Goal: Task Accomplishment & Management: Manage account settings

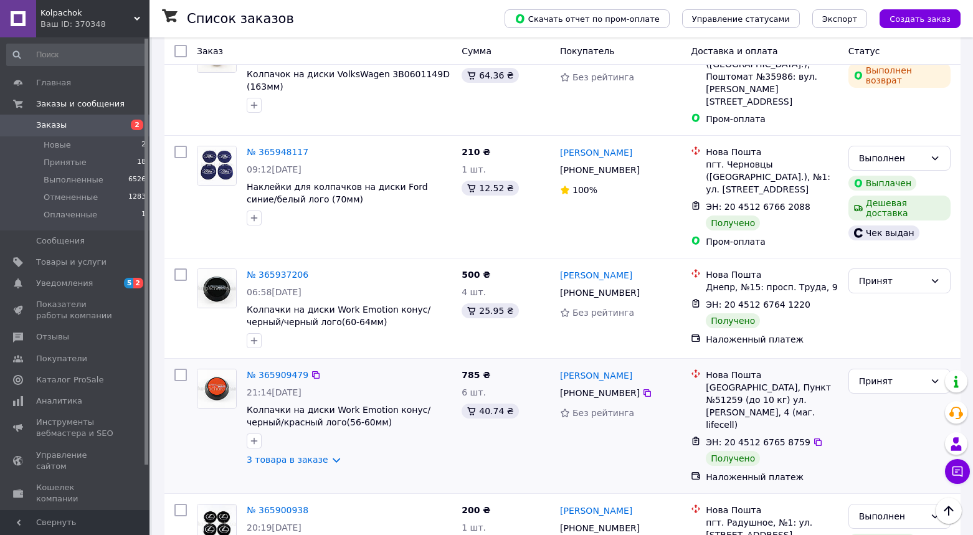
scroll to position [1384, 0]
click at [297, 456] on link "3 товара в заказе" at bounding box center [288, 461] width 82 height 10
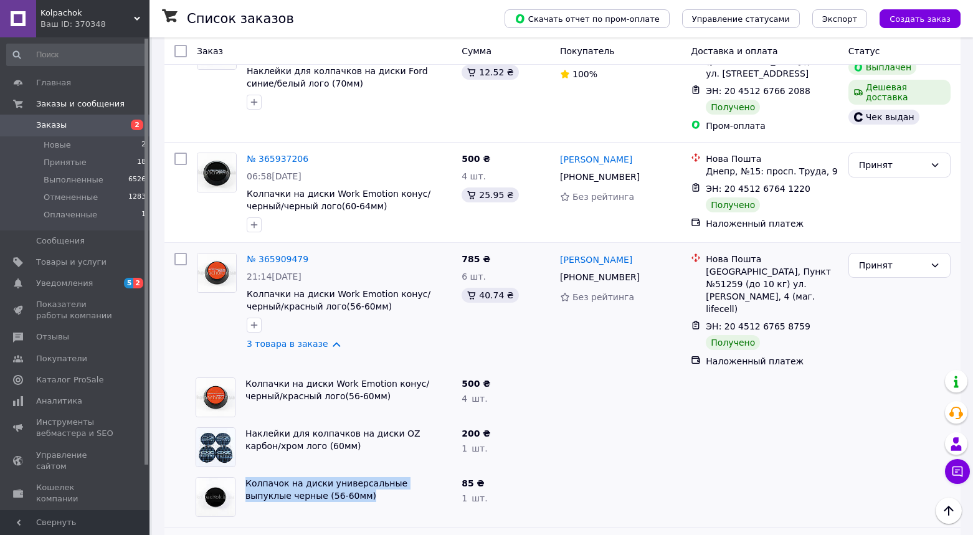
scroll to position [1493, 0]
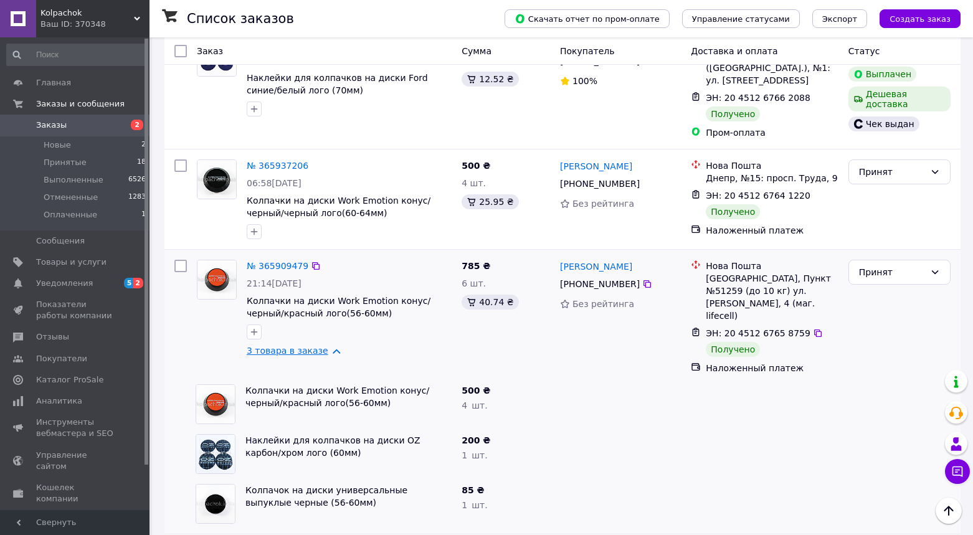
click at [312, 346] on link "3 товара в заказе" at bounding box center [288, 351] width 82 height 10
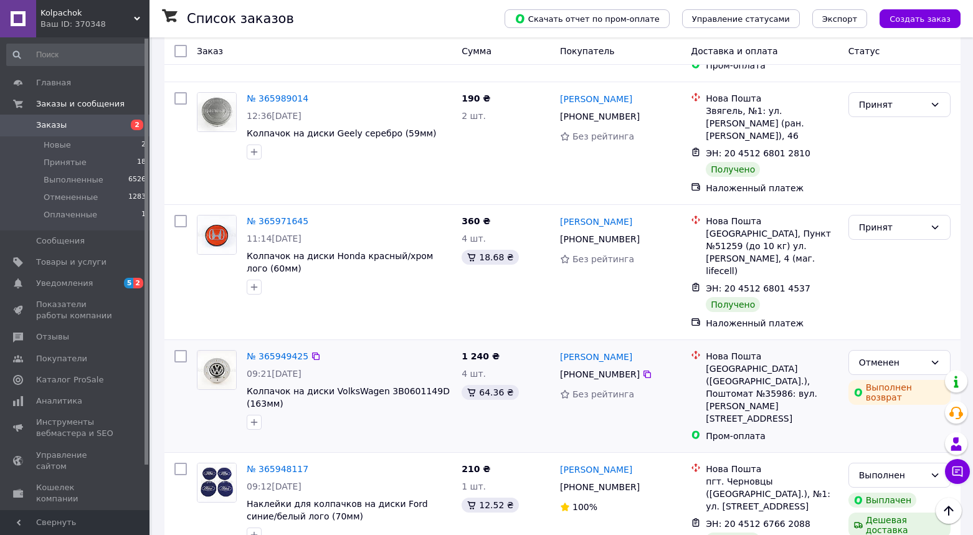
scroll to position [1067, 0]
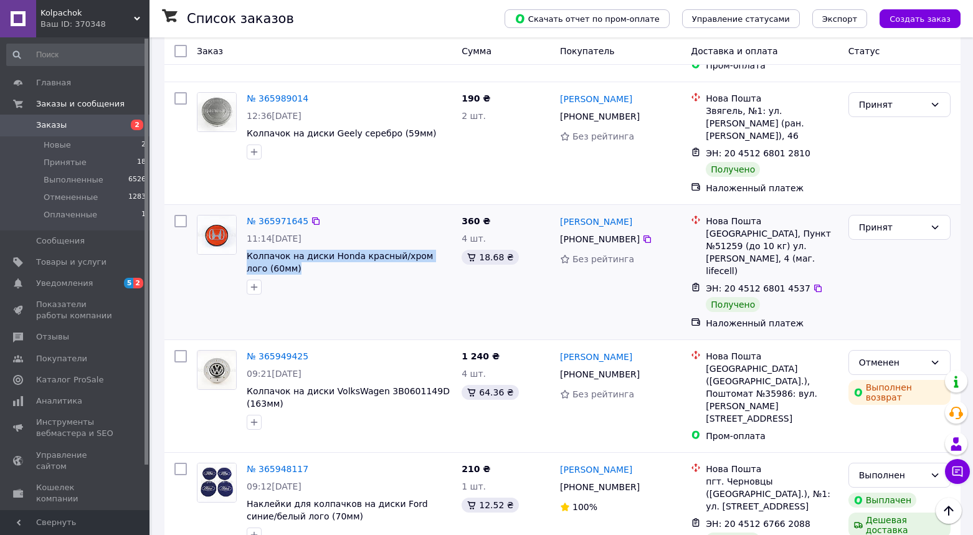
drag, startPoint x: 291, startPoint y: 185, endPoint x: 243, endPoint y: 174, distance: 49.3
click at [244, 210] on div "№ 365971645 11:14[DATE] Колпачок на диски Honda красный/хром лого (60мм)" at bounding box center [349, 255] width 215 height 90
copy span "Колпачок на диски Honda красный/хром лого (60мм)"
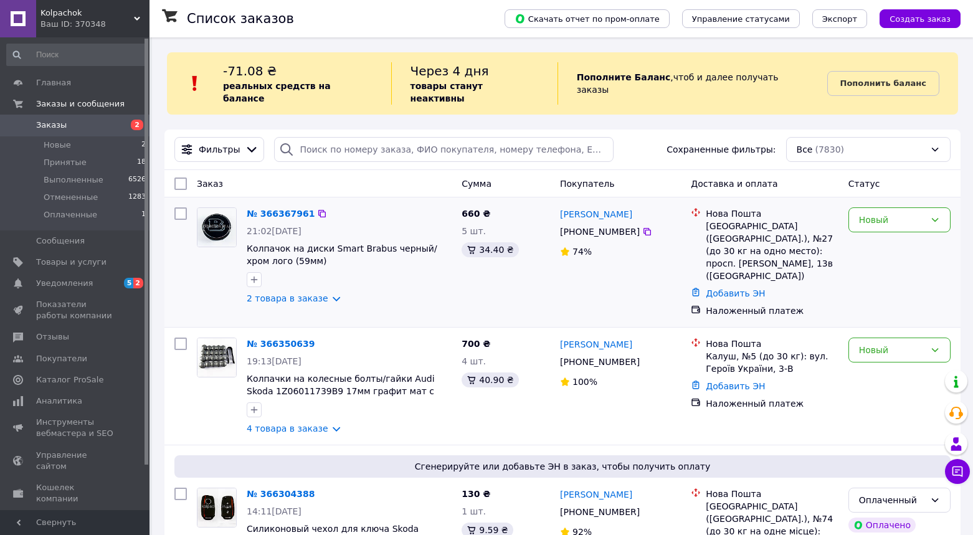
scroll to position [0, 0]
click at [57, 286] on span "Уведомления" at bounding box center [64, 283] width 57 height 11
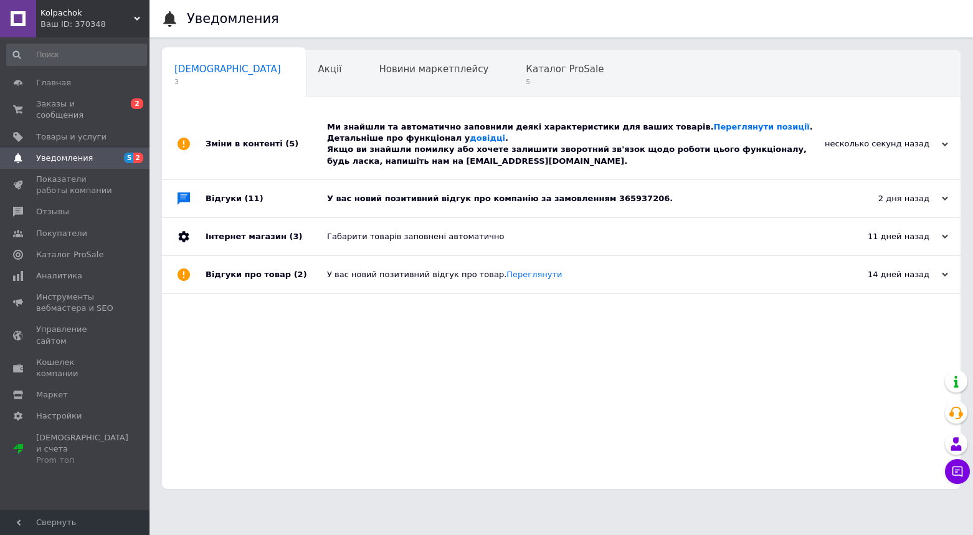
click at [729, 197] on div "У вас новий позитивний відгук про компанію за замовленням 365937206." at bounding box center [575, 198] width 497 height 11
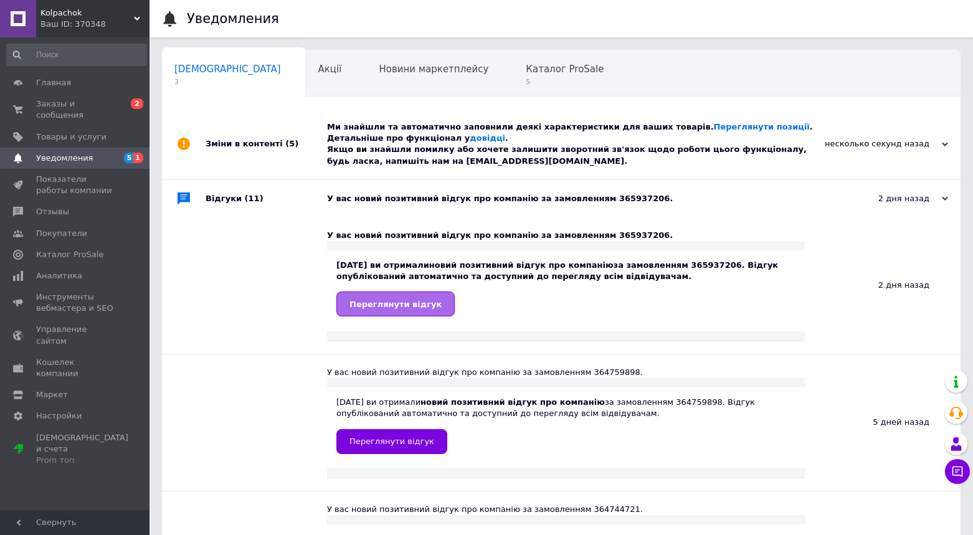
click at [398, 303] on span "Переглянути відгук" at bounding box center [396, 304] width 92 height 9
click at [692, 156] on div "Ми знайшли та автоматично заповнили деякі характеристики для ваших товарів. Пер…" at bounding box center [575, 144] width 497 height 45
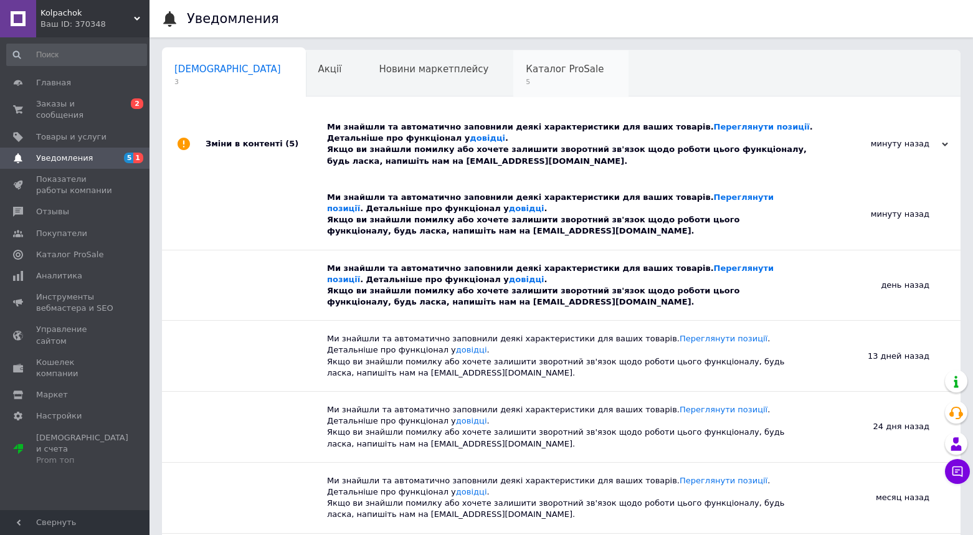
click at [526, 70] on span "Каталог ProSale" at bounding box center [565, 69] width 78 height 11
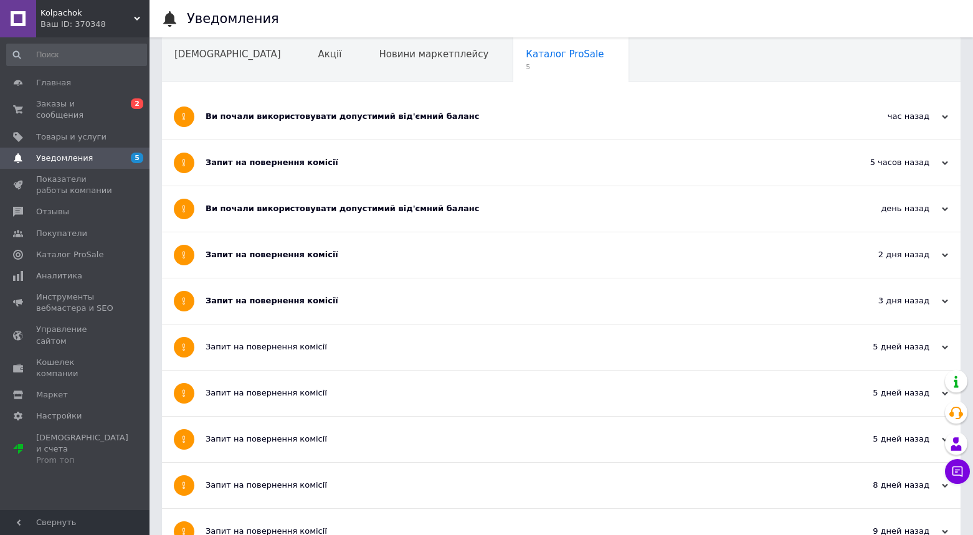
scroll to position [19, 0]
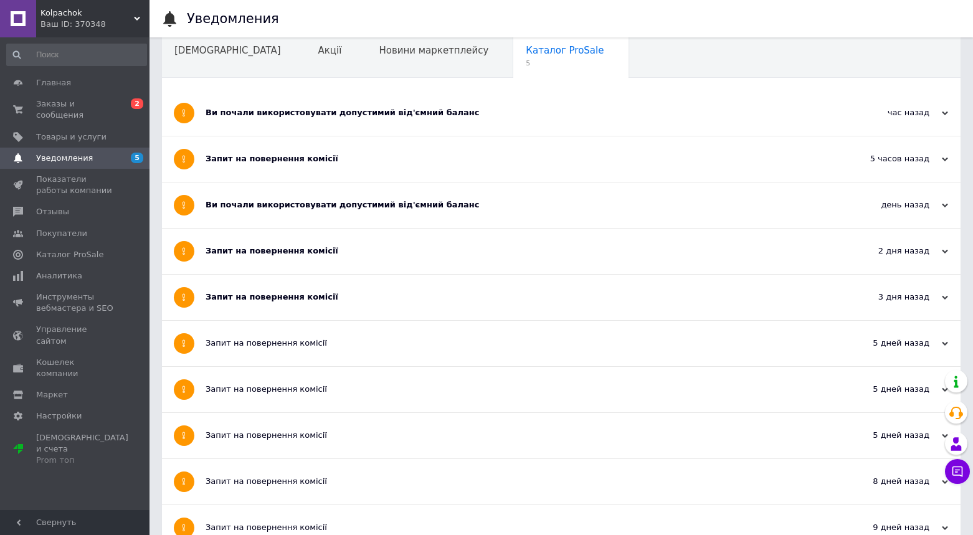
click at [488, 299] on div "Запит на повернення комісії" at bounding box center [515, 297] width 618 height 11
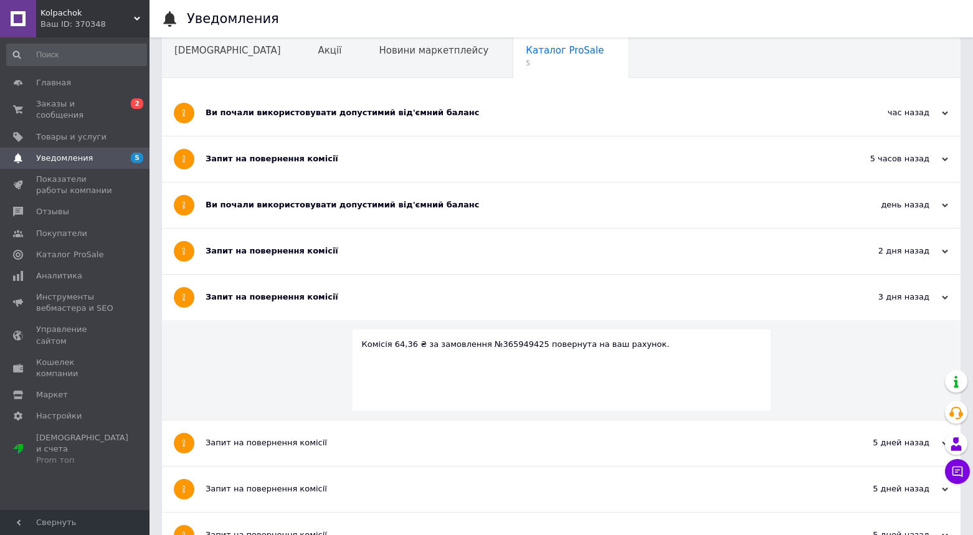
click at [512, 346] on div "Комісія 64,36 ₴ за замовлення №365949425 повернута на ваш рахунок." at bounding box center [561, 344] width 399 height 11
copy div "365949425"
click at [302, 261] on div "Запит на повернення комісії" at bounding box center [515, 251] width 618 height 45
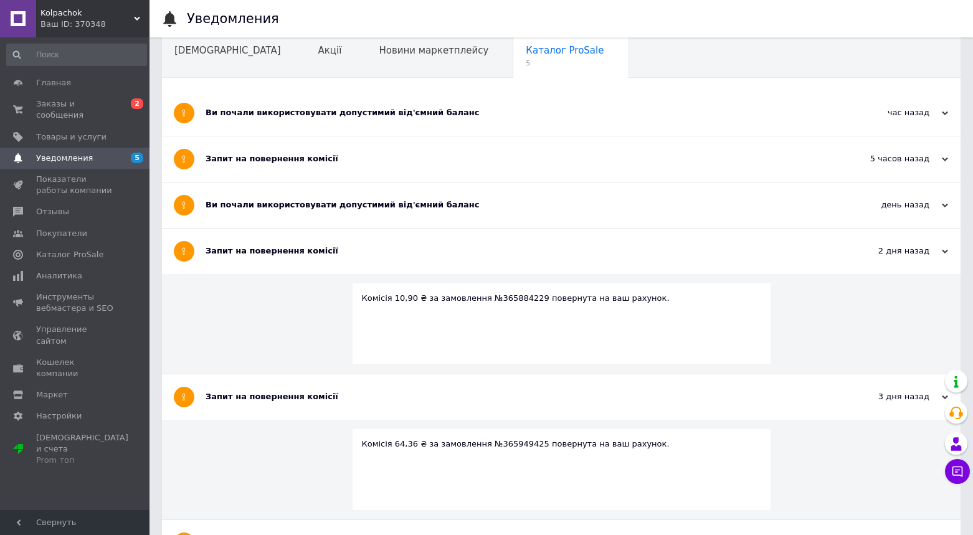
click at [517, 298] on div "Комісія 10,90 ₴ за замовлення №365884229 повернута на ваш рахунок." at bounding box center [561, 298] width 399 height 11
copy div "365884229"
click at [571, 207] on div "Ви почали використовувати допустимий від'ємний баланс" at bounding box center [515, 204] width 618 height 11
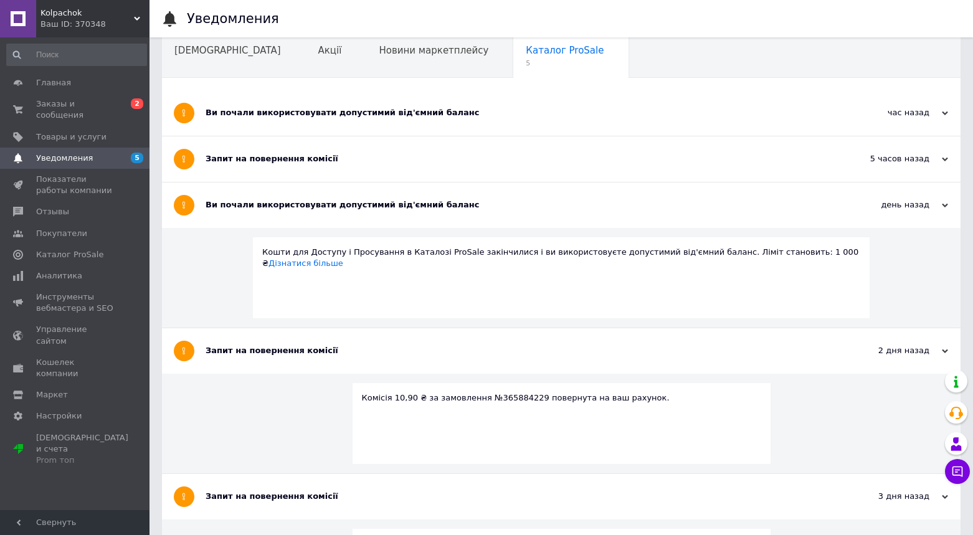
click at [527, 173] on div "Запит на повернення комісії" at bounding box center [515, 158] width 618 height 45
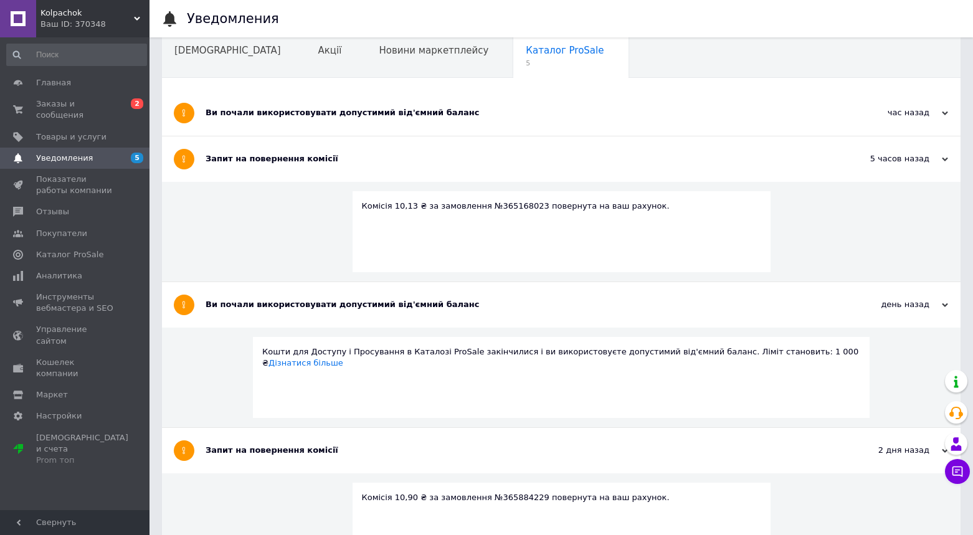
click at [514, 206] on div "Комісія 10,13 ₴ за замовлення №365168023 повернута на ваш рахунок." at bounding box center [561, 206] width 399 height 11
copy div "365168023"
click at [502, 204] on div "Комісія 10,13 ₴ за замовлення №365168023 повернута на ваш рахунок." at bounding box center [561, 206] width 399 height 11
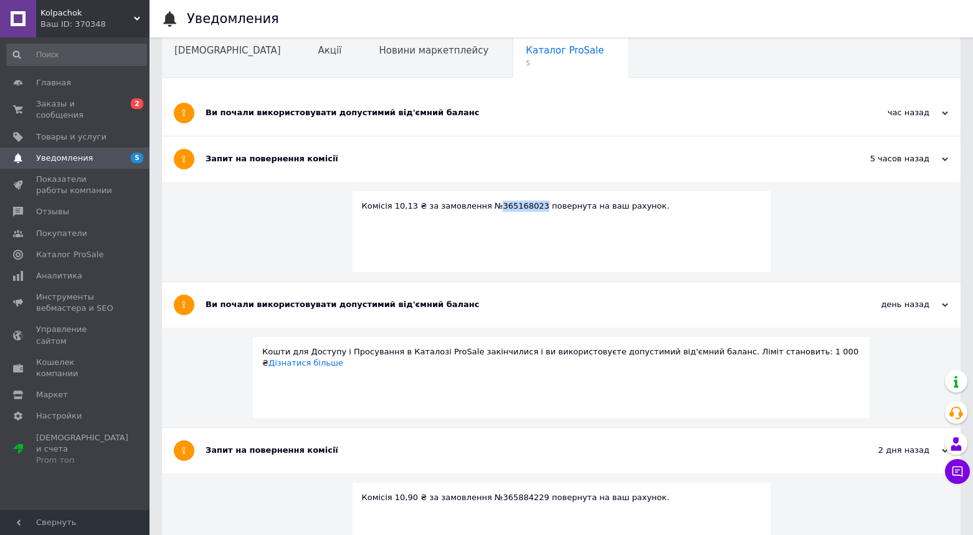
copy div "365168023"
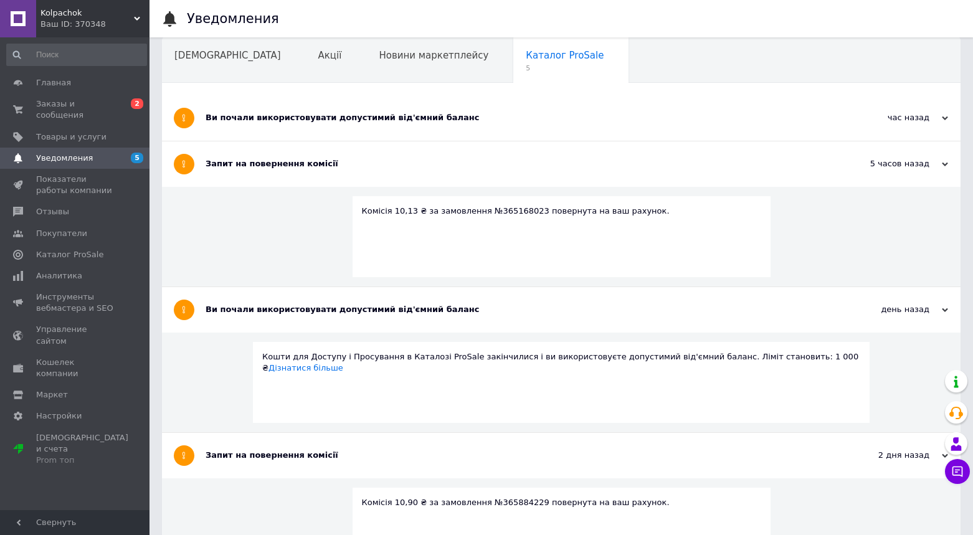
click at [509, 119] on div "Ви почали використовувати допустимий від'ємний баланс" at bounding box center [515, 117] width 618 height 11
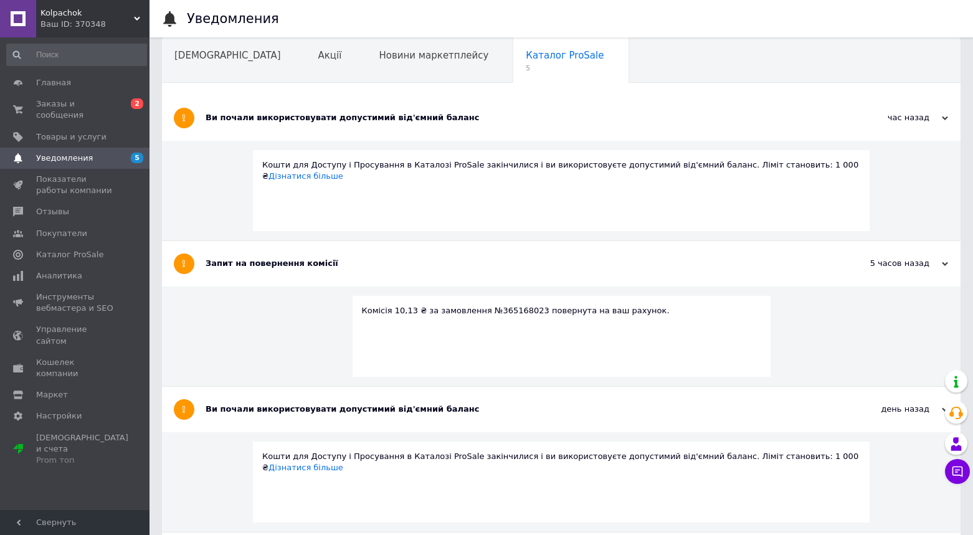
click at [420, 274] on div "Запит на повернення комісії" at bounding box center [515, 263] width 618 height 45
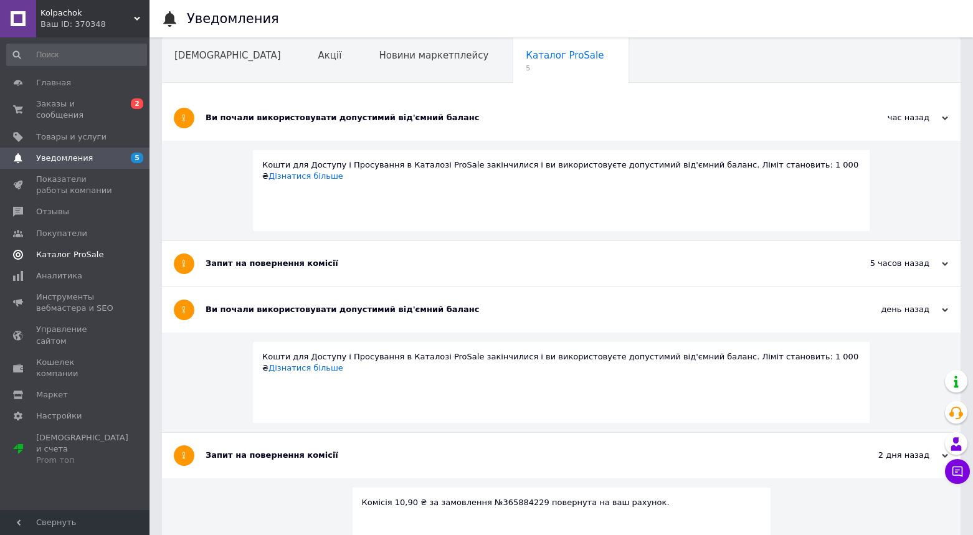
click at [74, 259] on link "Каталог ProSale" at bounding box center [76, 254] width 153 height 21
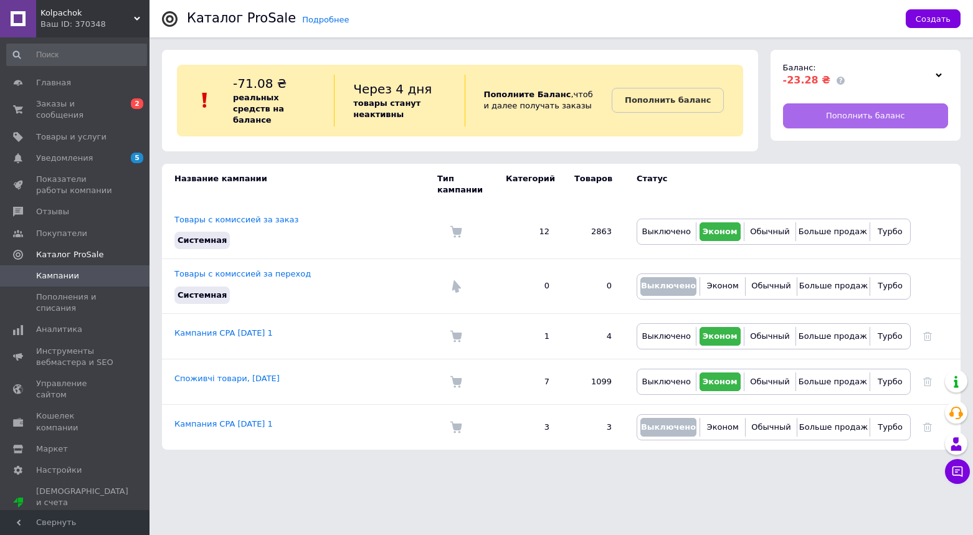
click at [847, 106] on link "Пополнить баланс" at bounding box center [866, 115] width 166 height 25
click at [79, 151] on link "Уведомления 5" at bounding box center [76, 158] width 153 height 21
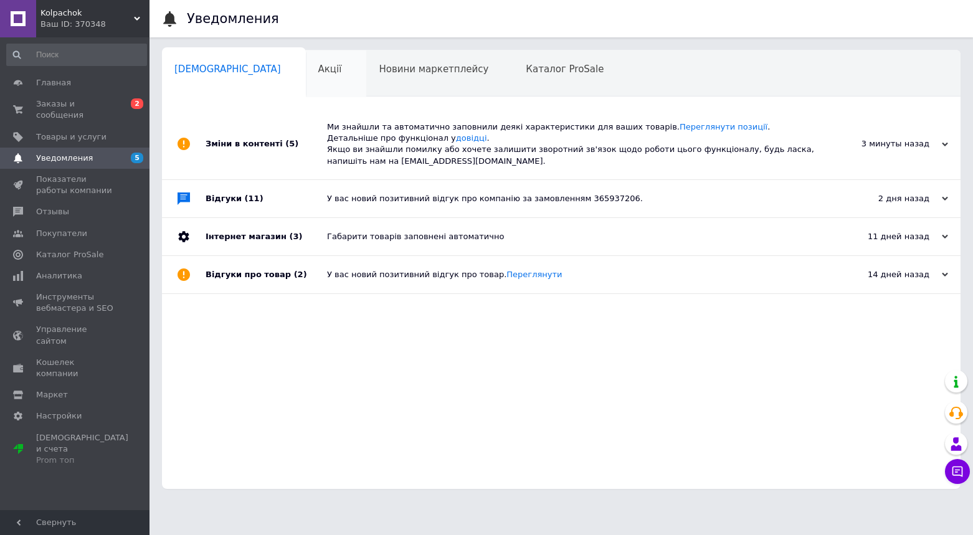
click at [318, 67] on span "Акції" at bounding box center [330, 69] width 24 height 11
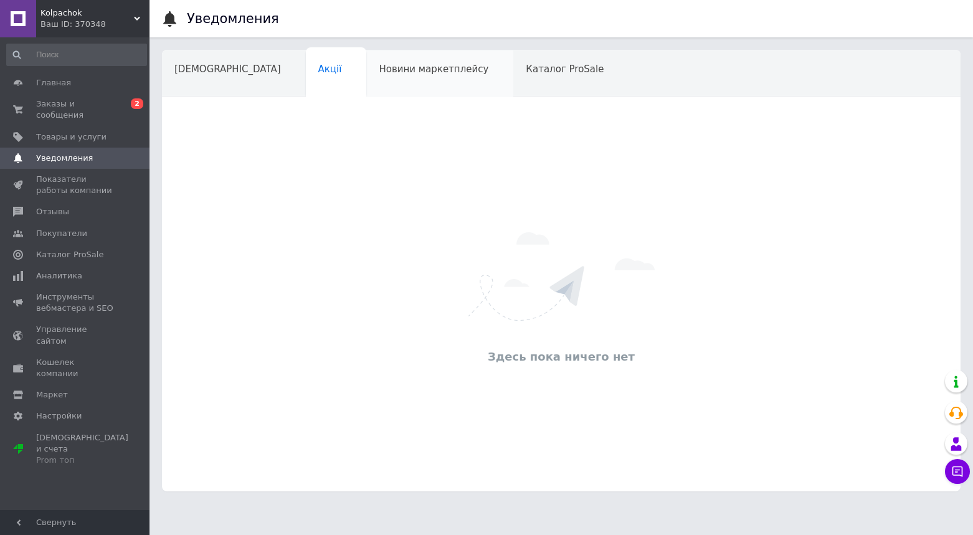
click at [379, 69] on span "Новини маркетплейсу" at bounding box center [434, 69] width 110 height 11
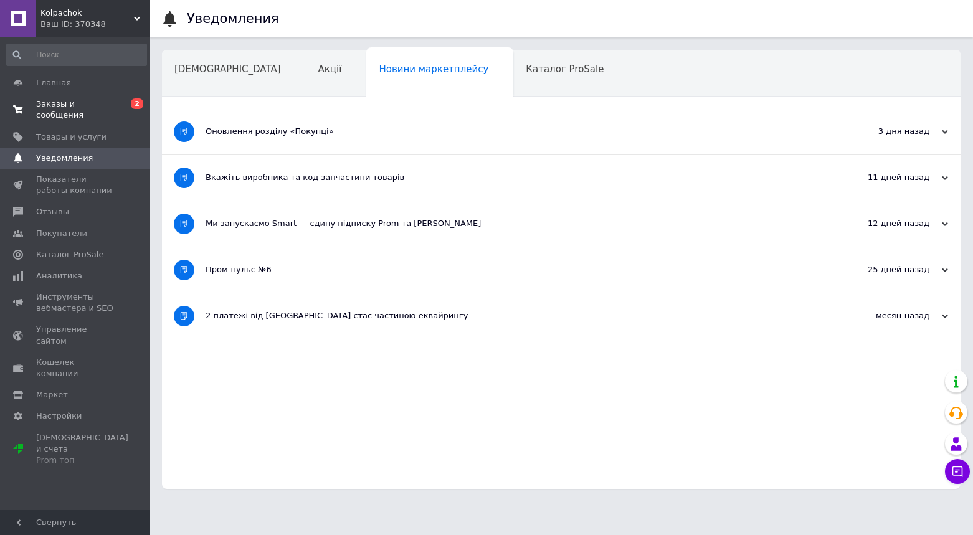
click at [59, 111] on span "Заказы и сообщения" at bounding box center [75, 109] width 79 height 22
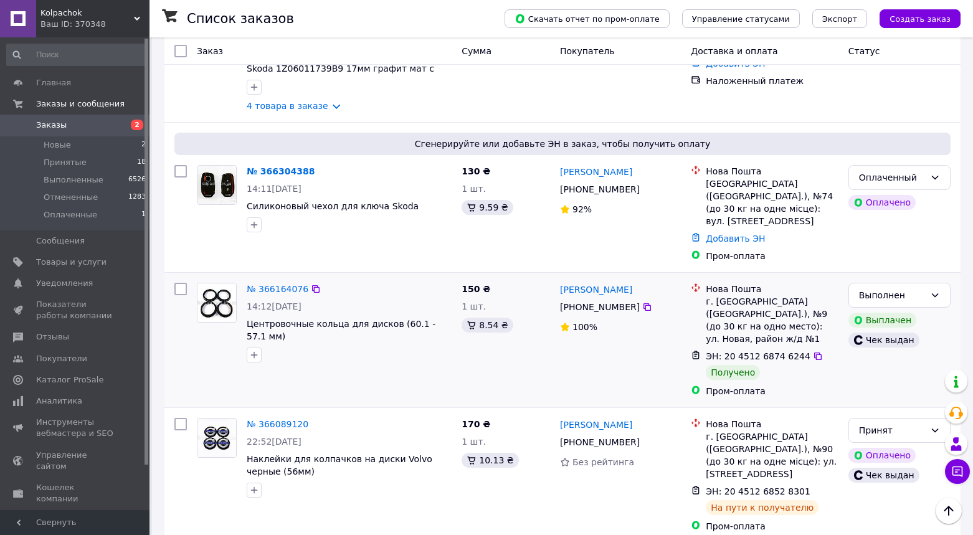
scroll to position [213, 0]
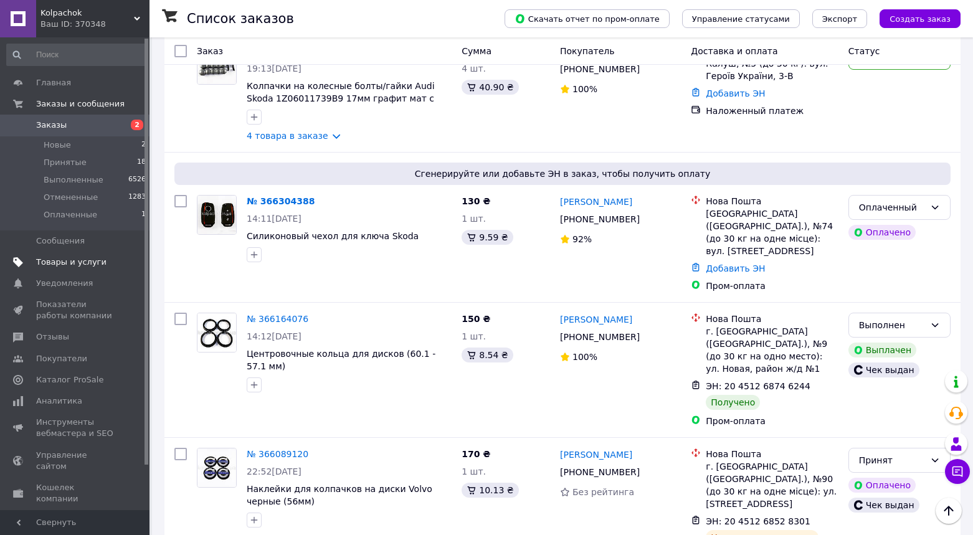
click at [84, 267] on link "Товары и услуги" at bounding box center [76, 262] width 153 height 21
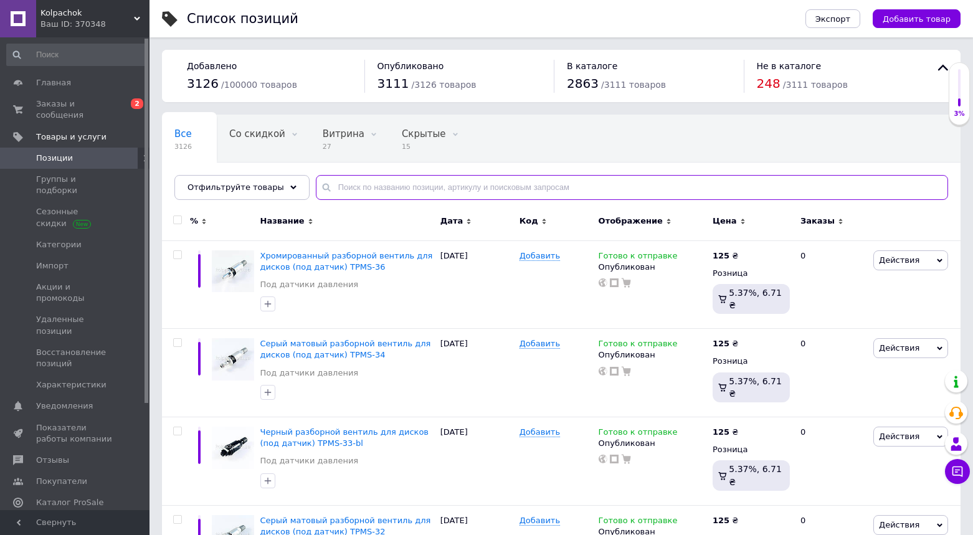
click at [403, 198] on input "text" at bounding box center [632, 187] width 633 height 25
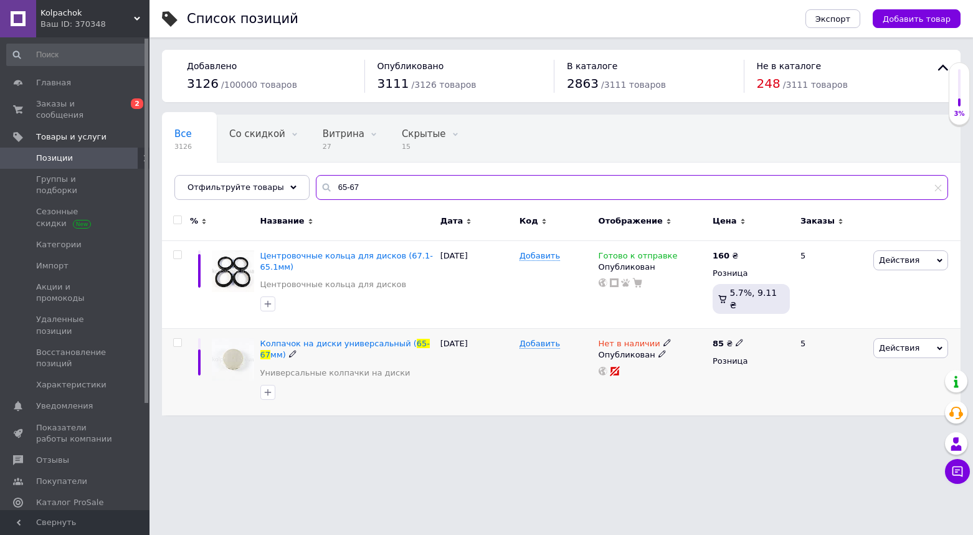
type input "65-67"
click at [611, 344] on span "Нет в наличии" at bounding box center [630, 345] width 62 height 13
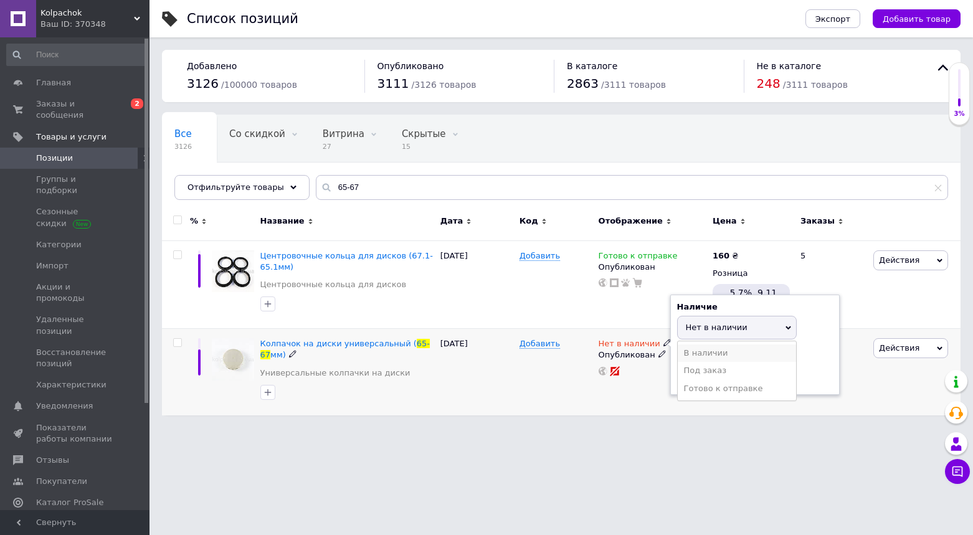
click at [694, 351] on li "В наличии" at bounding box center [737, 353] width 118 height 17
click at [657, 396] on div "Нет в наличии Наличие В наличии Нет в наличии Под заказ Готово к отправке Остат…" at bounding box center [653, 372] width 114 height 87
click at [716, 340] on b "85" at bounding box center [718, 343] width 11 height 9
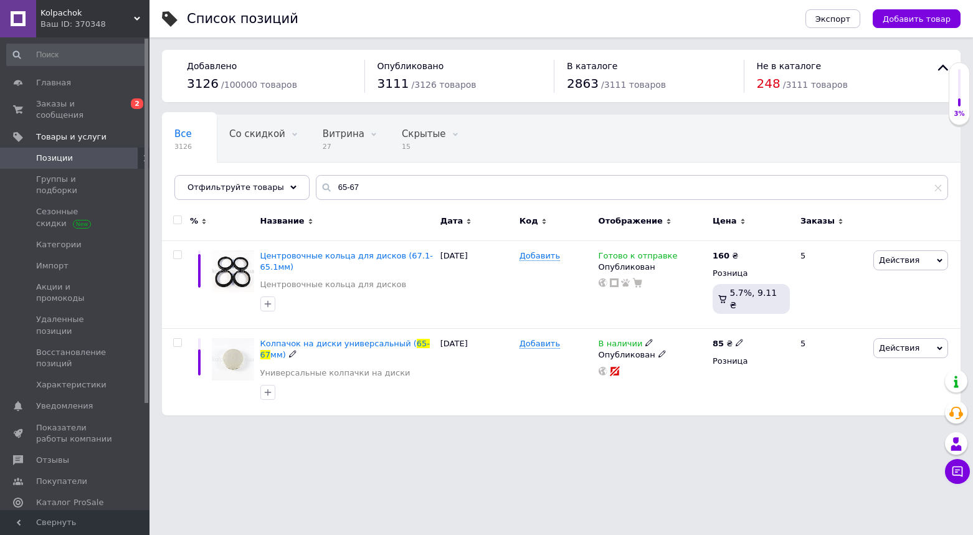
click at [646, 341] on icon at bounding box center [649, 342] width 7 height 7
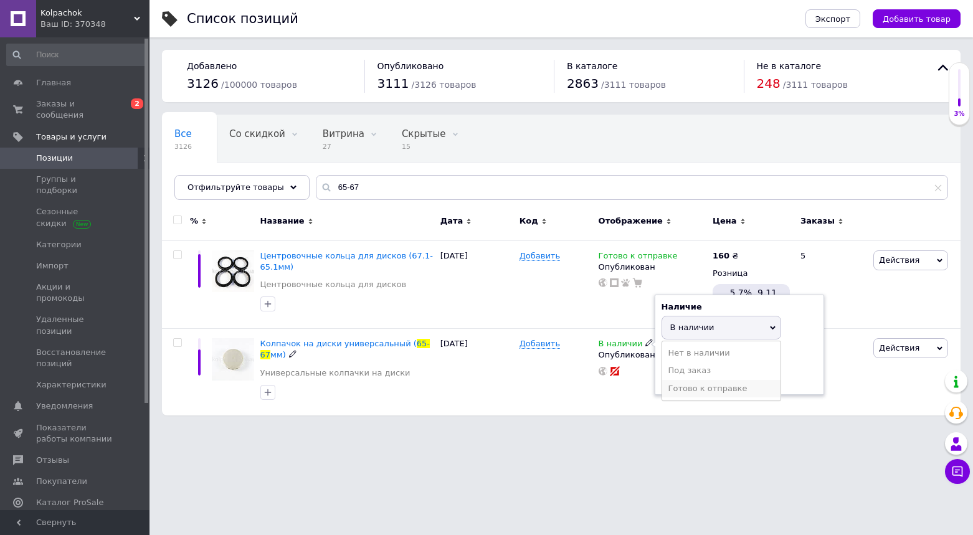
click at [686, 382] on li "Готово к отправке" at bounding box center [721, 388] width 118 height 17
click at [555, 428] on html "Kolpachok Ваш ID: 370348 Сайт Kolpachok Кабинет покупателя Проверить состояние …" at bounding box center [486, 214] width 973 height 428
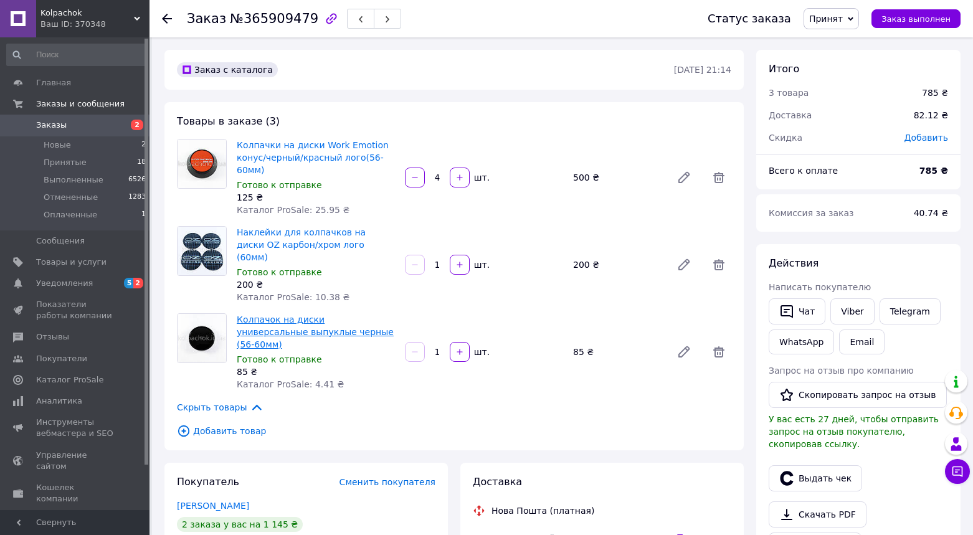
click at [329, 315] on link "Колпачок на диски универсальные выпуклые черные (56-60мм)" at bounding box center [315, 332] width 157 height 35
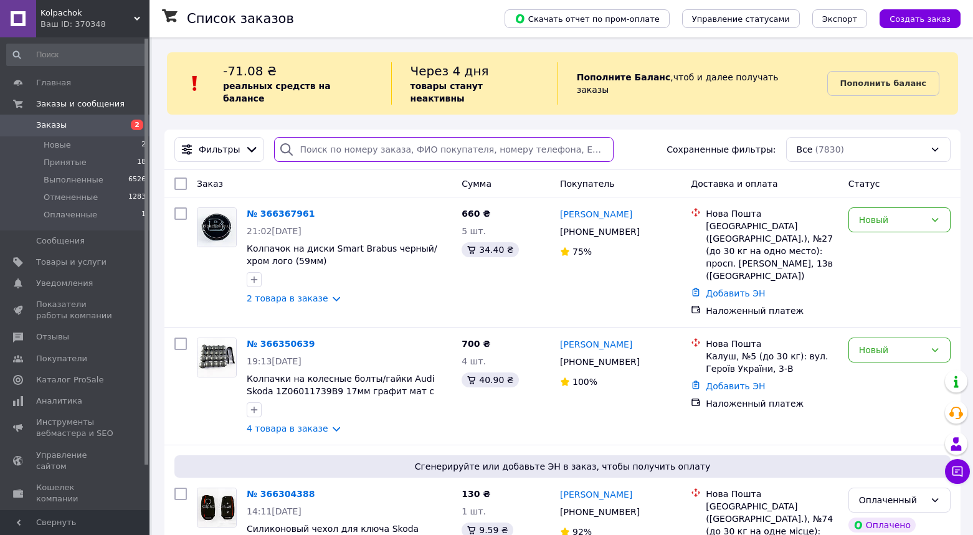
click at [449, 140] on input "search" at bounding box center [444, 149] width 340 height 25
paste input "365949425"
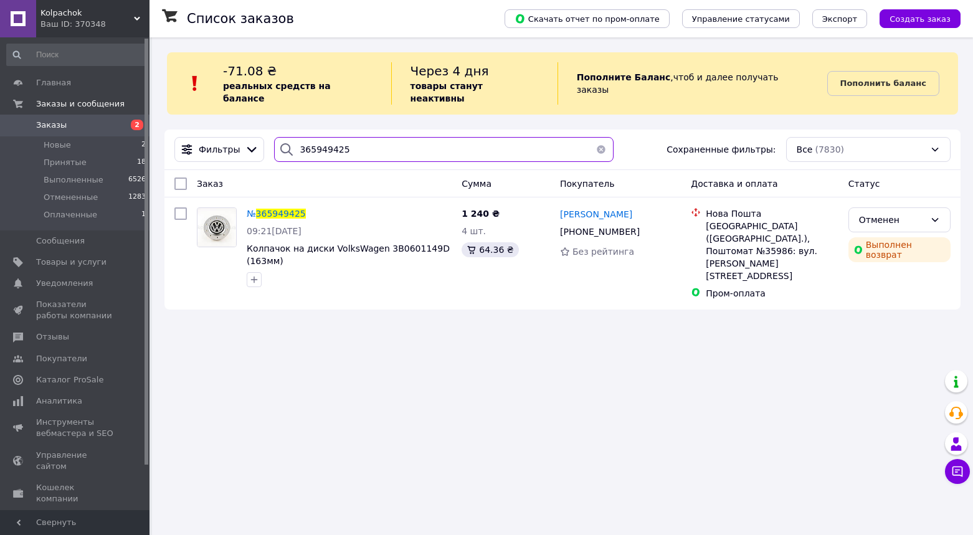
click at [443, 141] on input "365949425" at bounding box center [444, 149] width 340 height 25
paste input "884229"
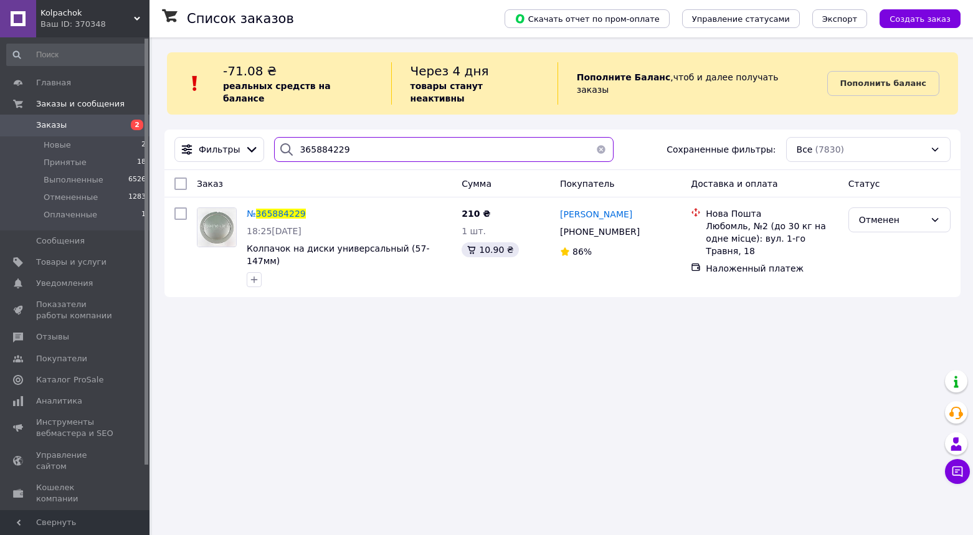
click at [466, 142] on input "365884229" at bounding box center [444, 149] width 340 height 25
paste input "168023"
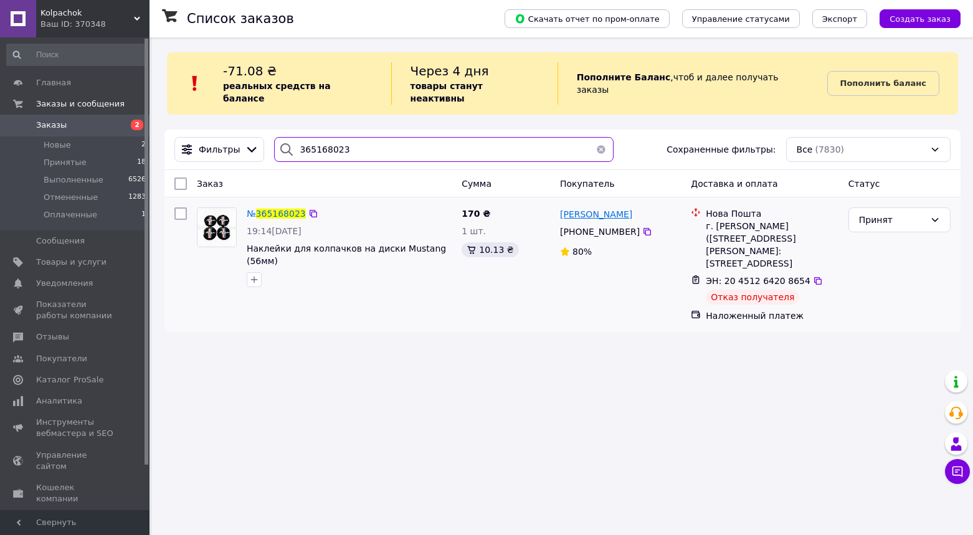
type input "365168023"
click at [614, 209] on span "Вячеслав Трофименко" at bounding box center [596, 214] width 72 height 10
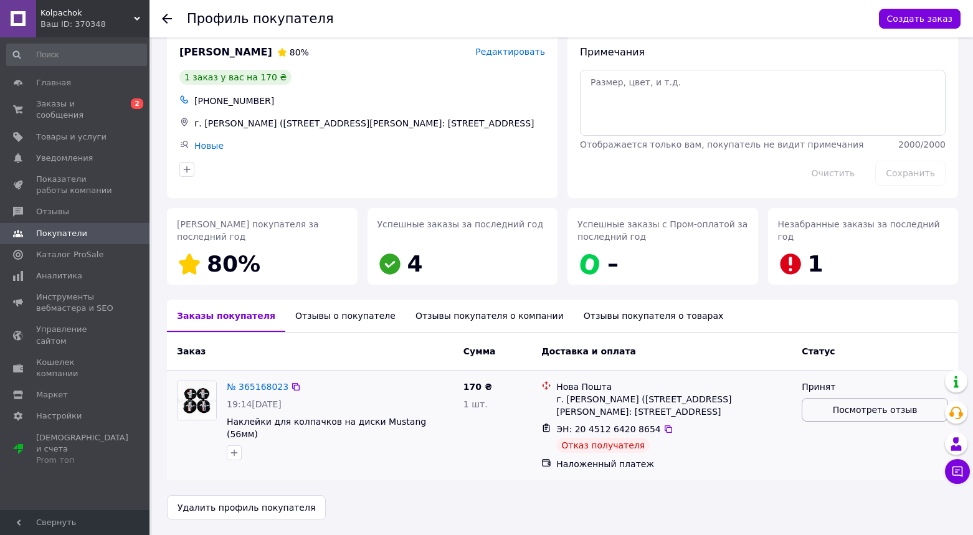
scroll to position [19, 0]
click at [886, 408] on span "Посмотреть отзыв" at bounding box center [875, 410] width 85 height 12
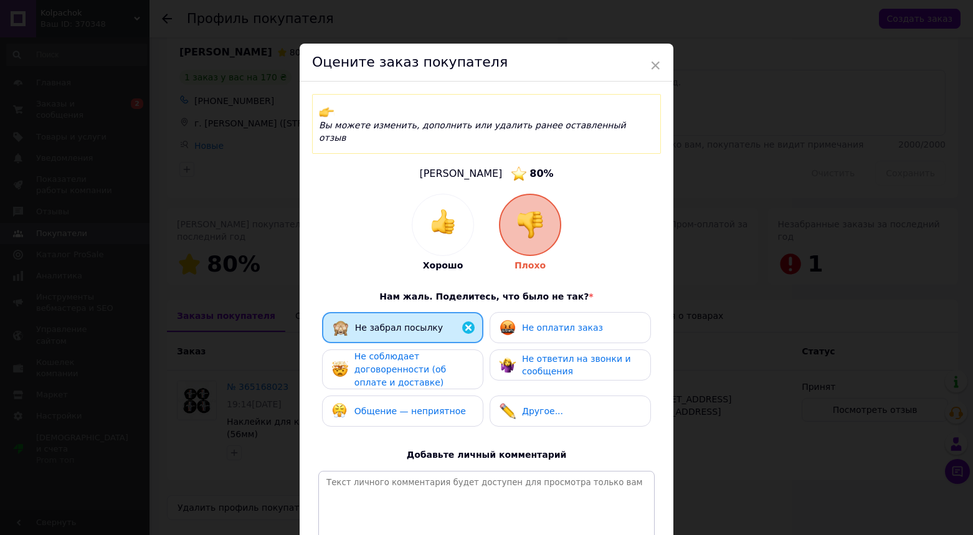
click at [545, 323] on span "Не оплатил заказ" at bounding box center [562, 328] width 81 height 10
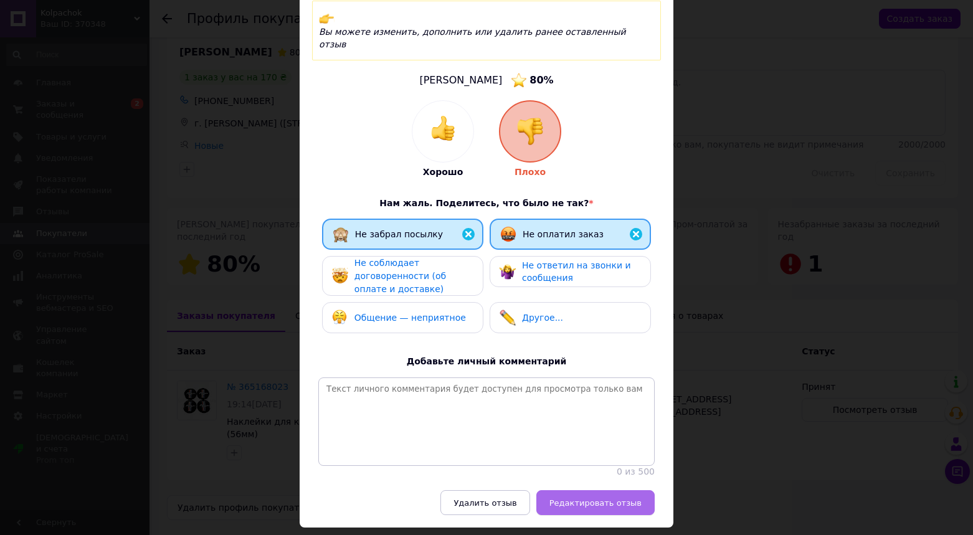
scroll to position [93, 0]
click at [596, 499] on span "Редактировать отзыв" at bounding box center [596, 503] width 92 height 9
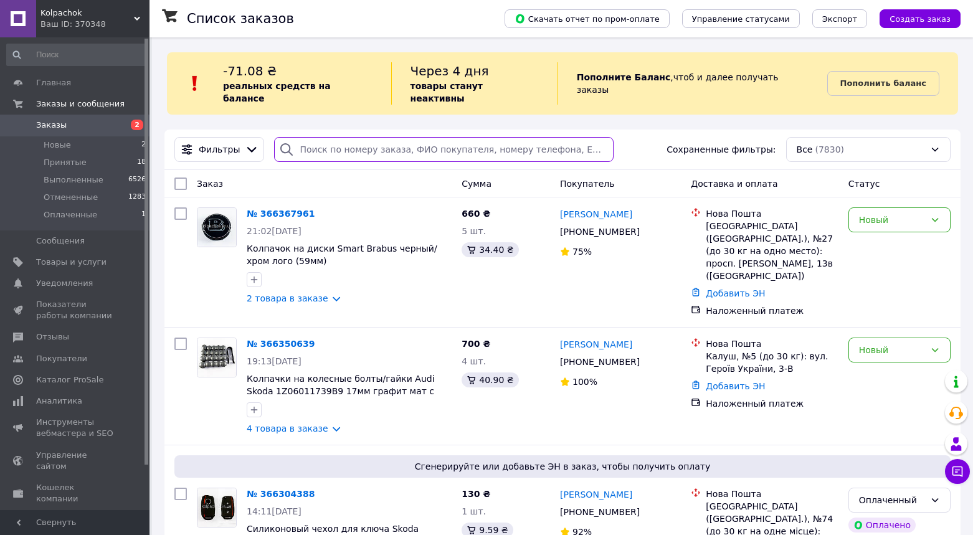
click at [413, 137] on input "search" at bounding box center [444, 149] width 340 height 25
paste input "365168023"
type input "365168023"
